Goal: Information Seeking & Learning: Learn about a topic

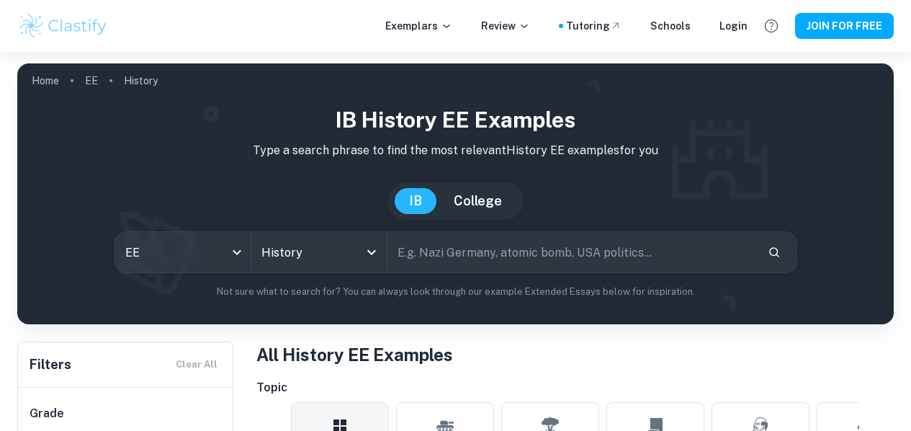
scroll to position [320, 0]
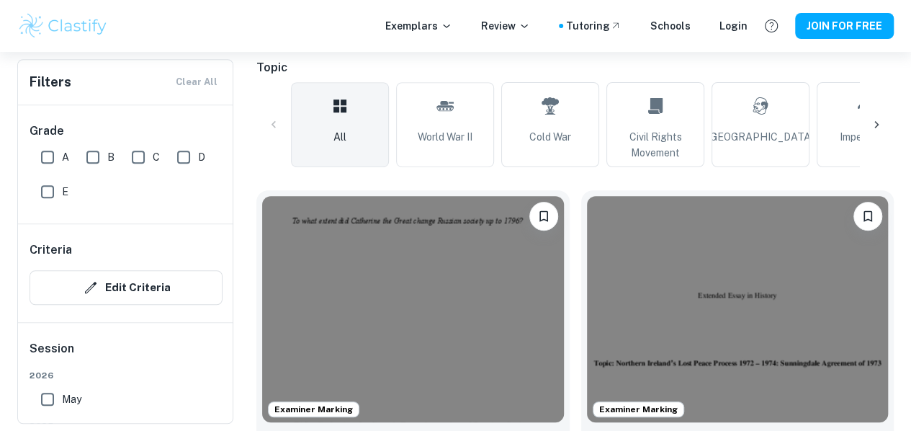
click at [65, 154] on span "A" at bounding box center [65, 157] width 7 height 16
click at [62, 154] on input "A" at bounding box center [47, 157] width 29 height 29
checkbox input "true"
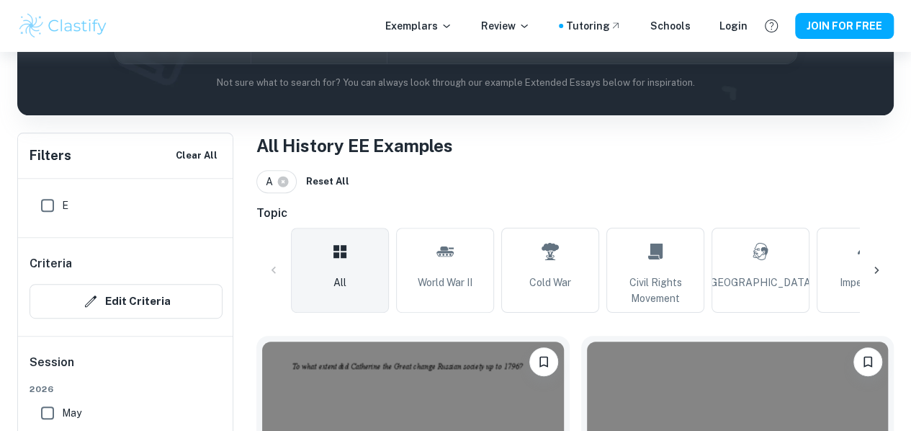
scroll to position [220, 0]
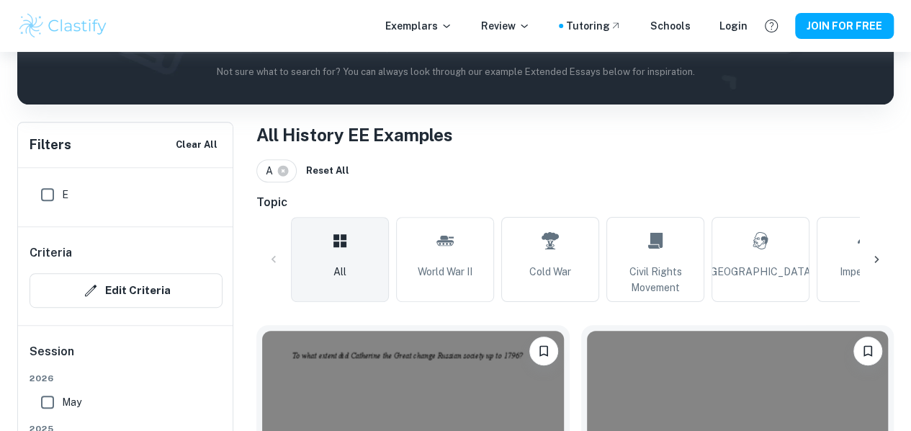
click at [878, 259] on icon at bounding box center [876, 259] width 14 height 14
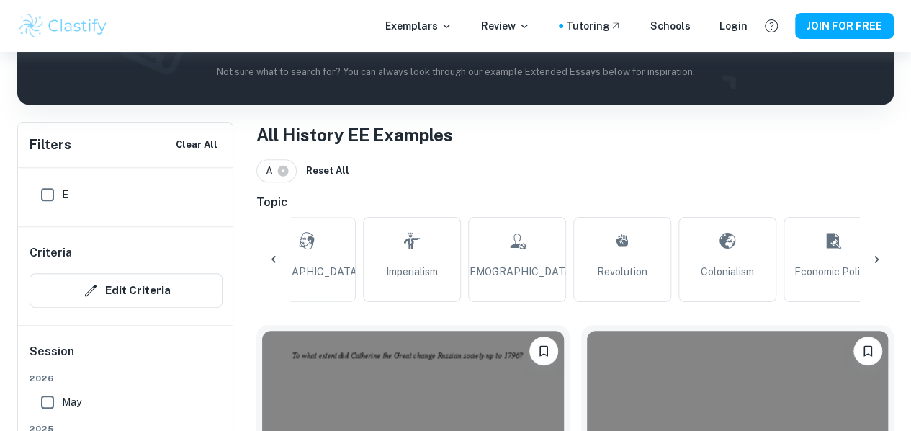
scroll to position [0, 486]
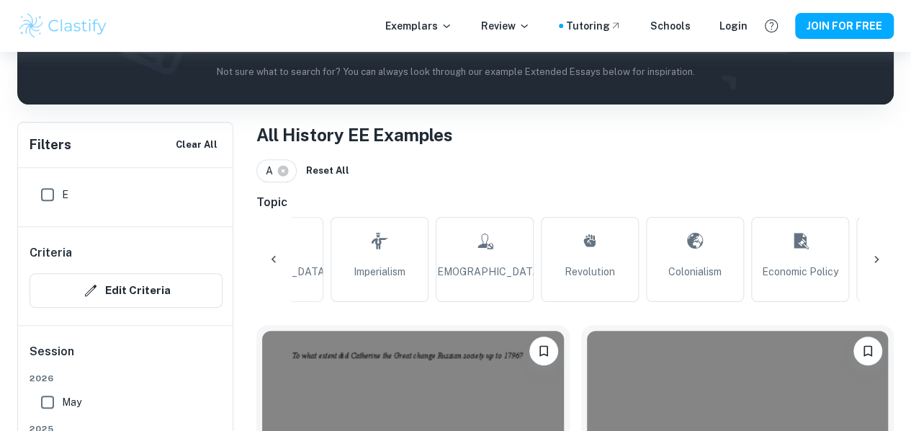
click at [877, 256] on icon at bounding box center [876, 259] width 14 height 14
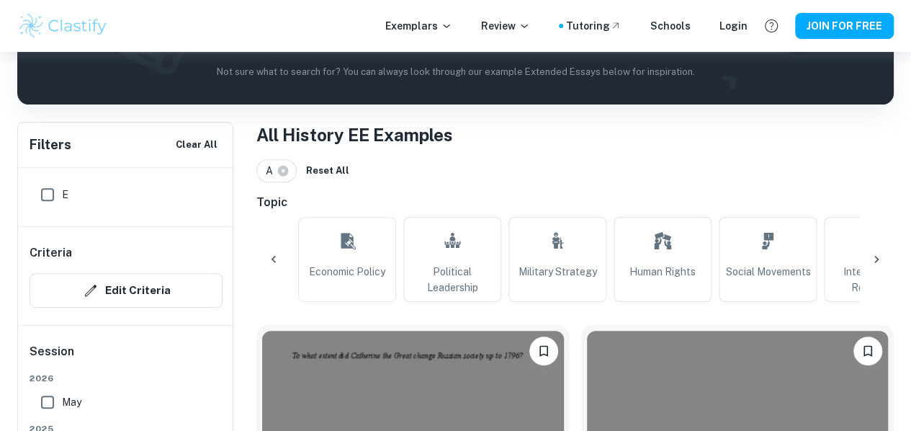
scroll to position [0, 972]
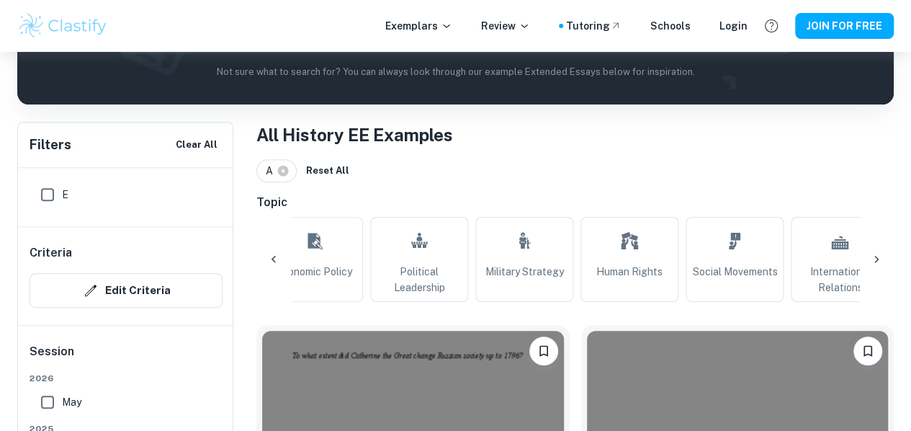
click at [877, 256] on icon at bounding box center [876, 259] width 14 height 14
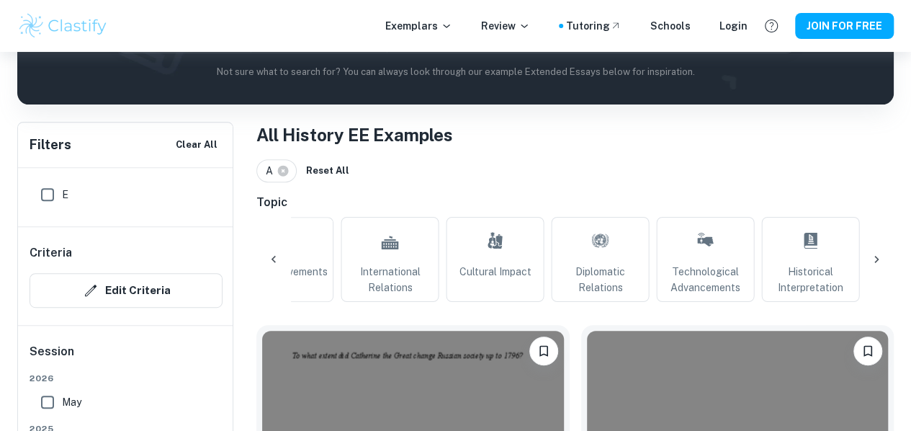
scroll to position [0, 1422]
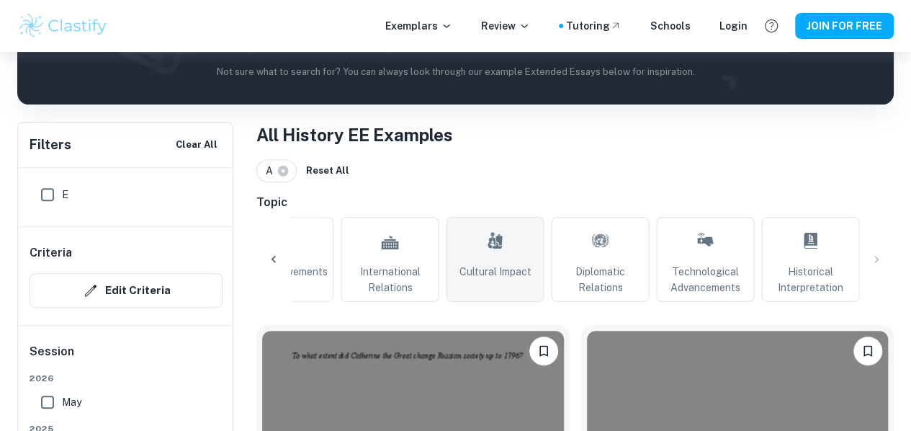
click at [512, 279] on link "Cultural Impact" at bounding box center [495, 259] width 98 height 85
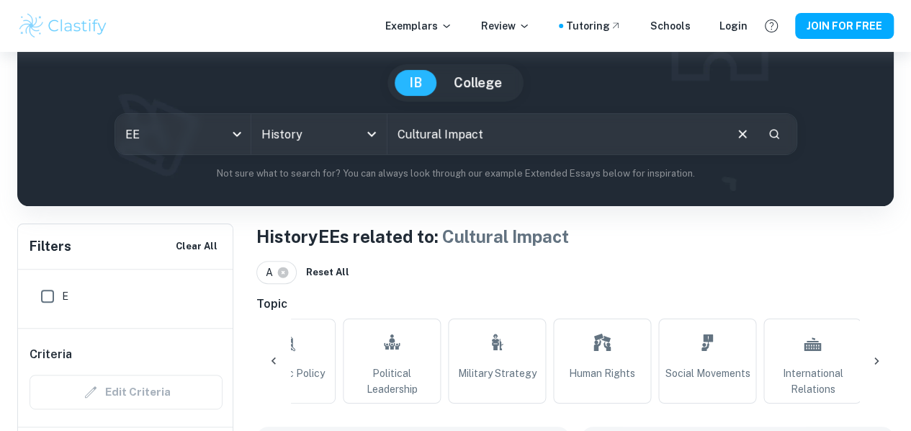
scroll to position [114, 0]
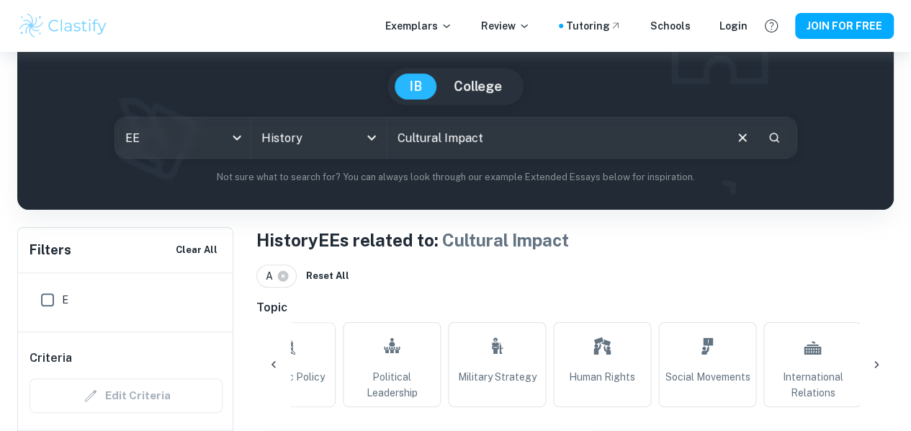
click at [439, 127] on input "text" at bounding box center [555, 137] width 336 height 40
type input "architecture"
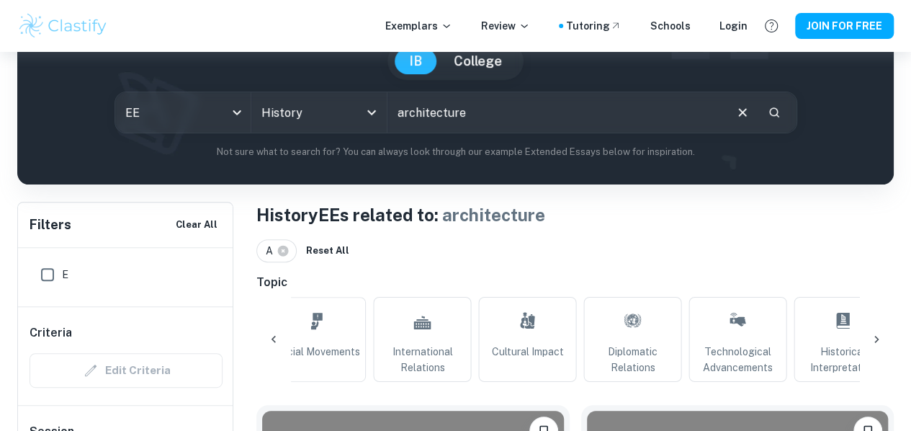
scroll to position [0, 1422]
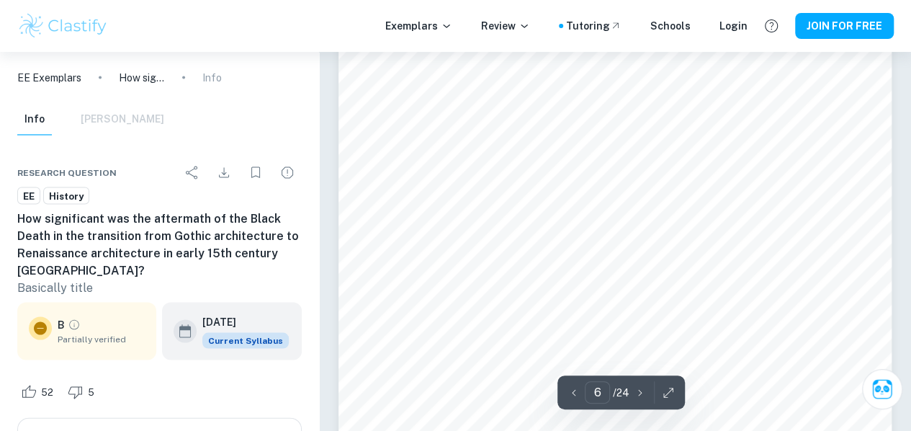
scroll to position [4059, 0]
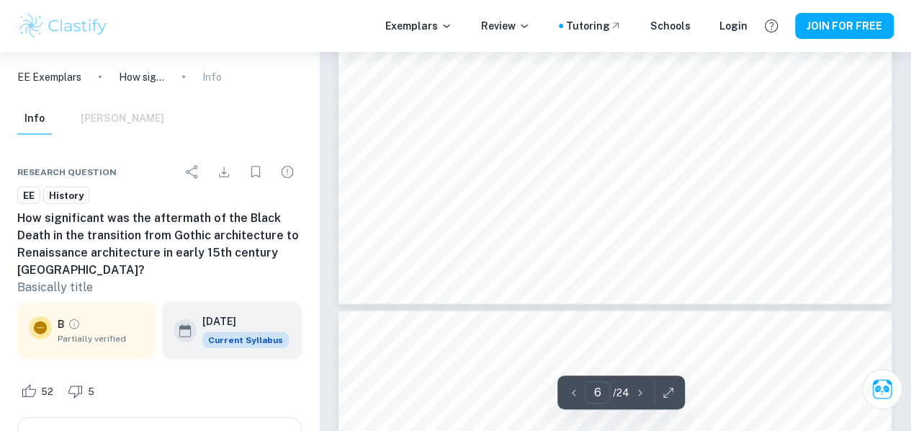
type input "7"
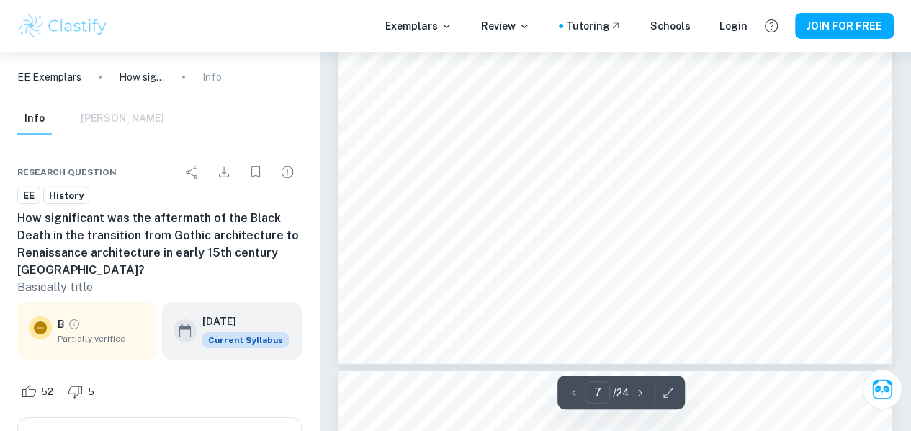
scroll to position [4940, 0]
